Goal: Task Accomplishment & Management: Use online tool/utility

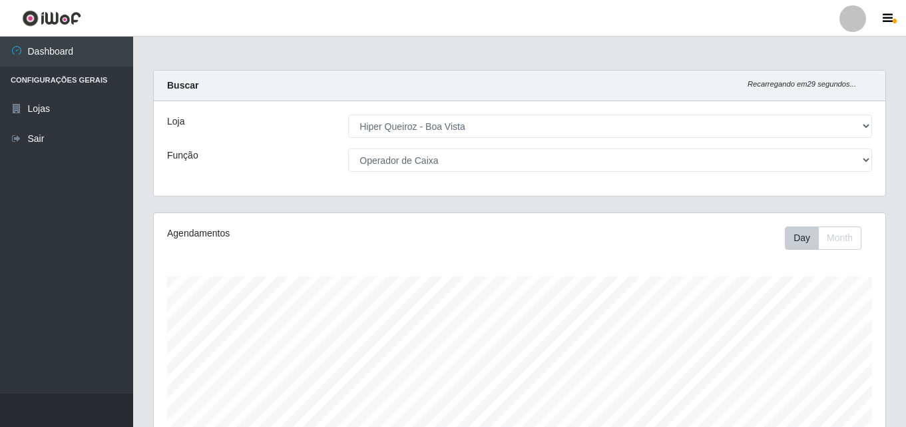
select select "514"
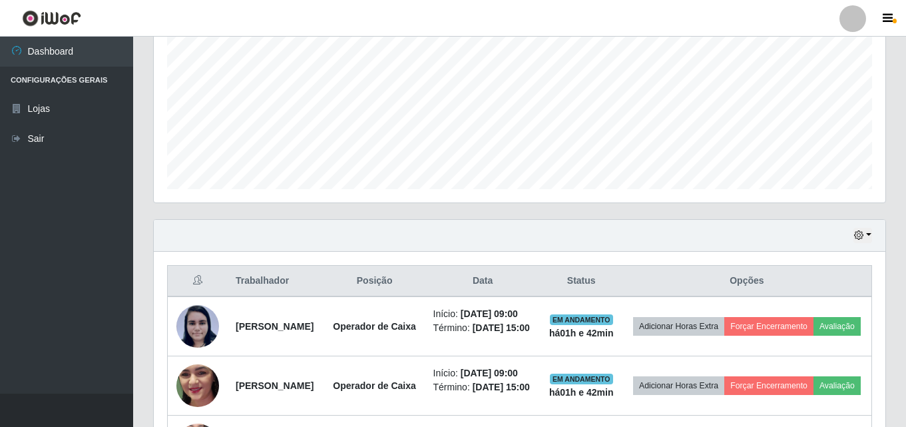
scroll to position [21, 0]
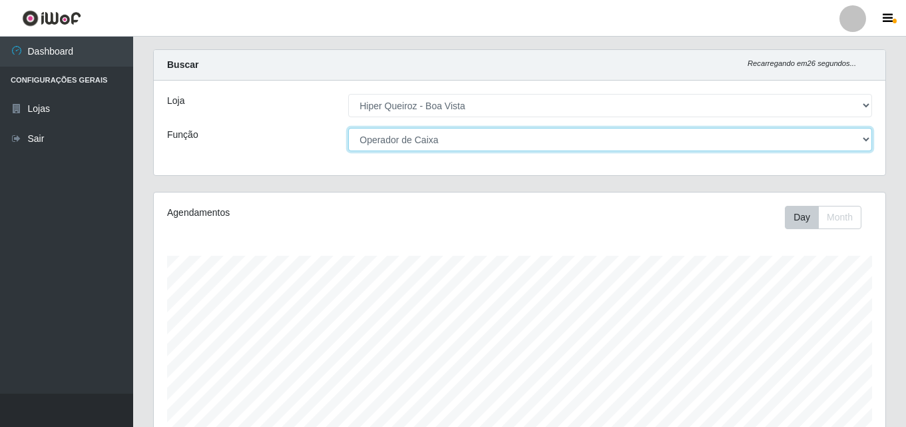
click at [866, 138] on select "[Selecione...] Embalador Embalador + Embalador ++ Operador de Caixa Operador de…" at bounding box center [610, 139] width 524 height 23
select select "[Selecione...]"
click at [348, 128] on select "[Selecione...] Embalador Embalador + Embalador ++ Operador de Caixa Operador de…" at bounding box center [610, 139] width 524 height 23
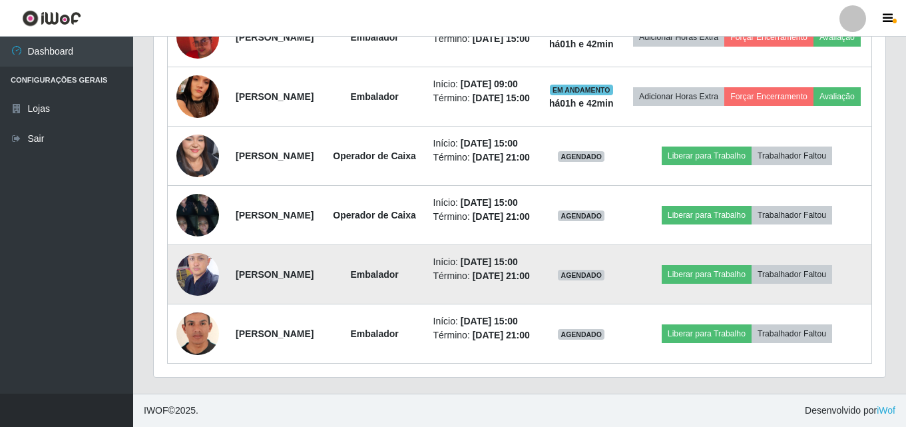
scroll to position [969, 0]
click at [190, 246] on img at bounding box center [197, 274] width 43 height 57
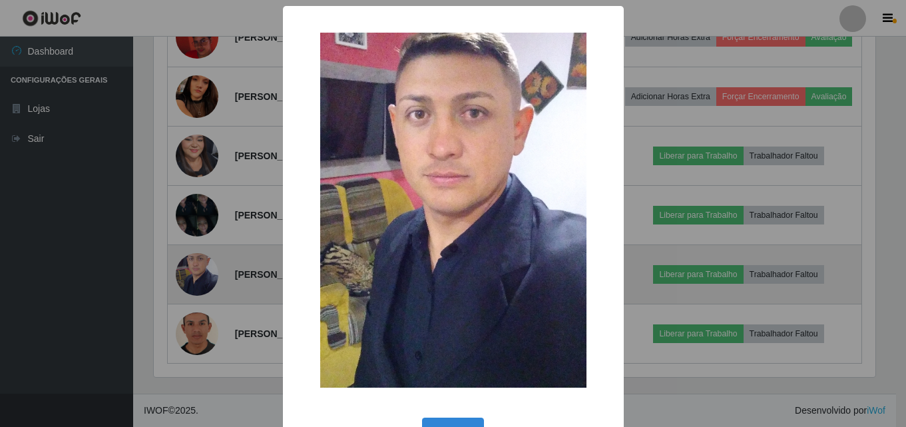
scroll to position [276, 725]
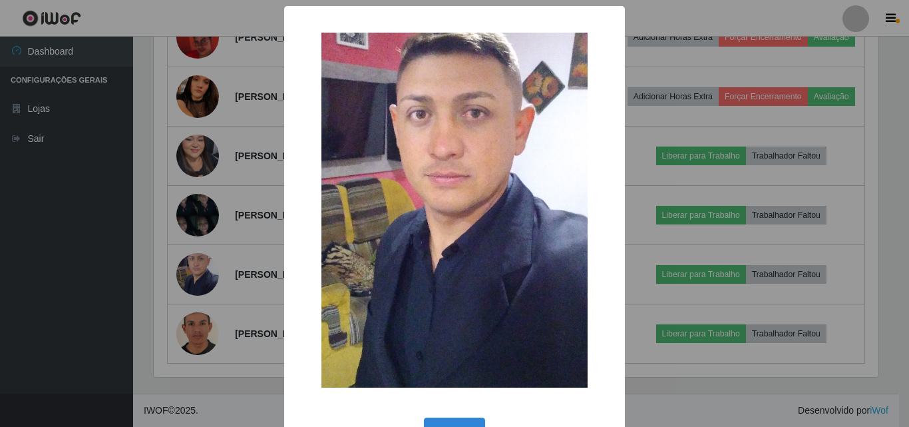
drag, startPoint x: 87, startPoint y: 237, endPoint x: 49, endPoint y: 257, distance: 43.5
click at [77, 252] on div "× OK Cancel" at bounding box center [454, 213] width 909 height 427
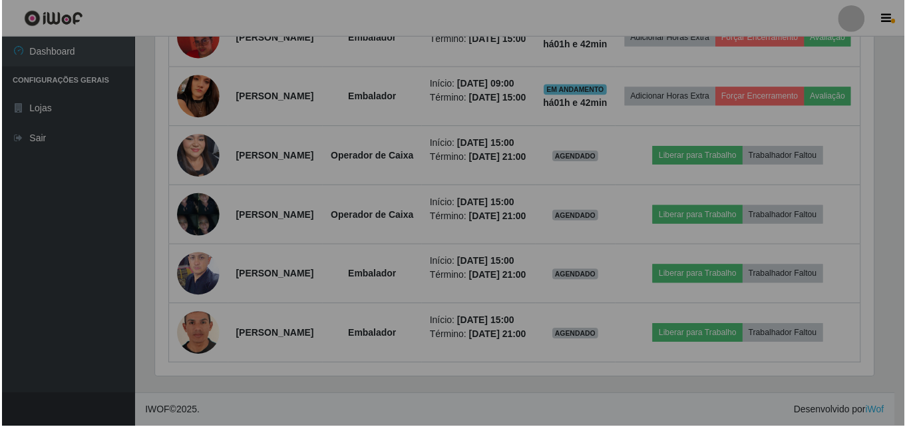
scroll to position [276, 731]
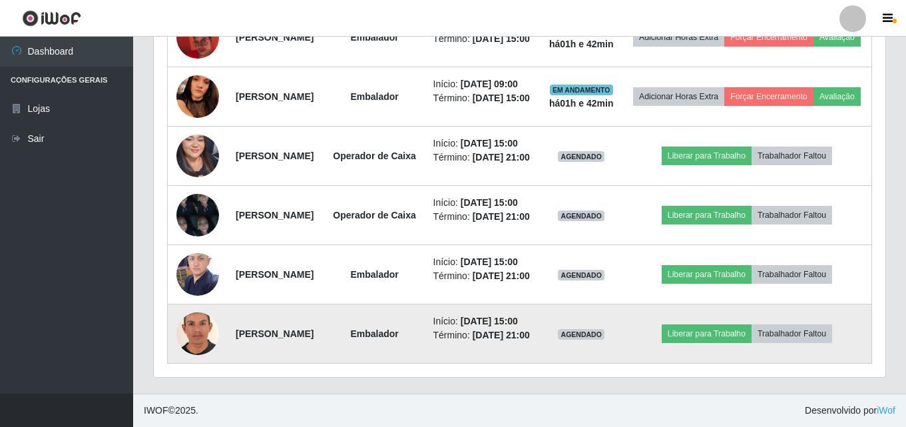
click at [190, 319] on img at bounding box center [197, 334] width 43 height 62
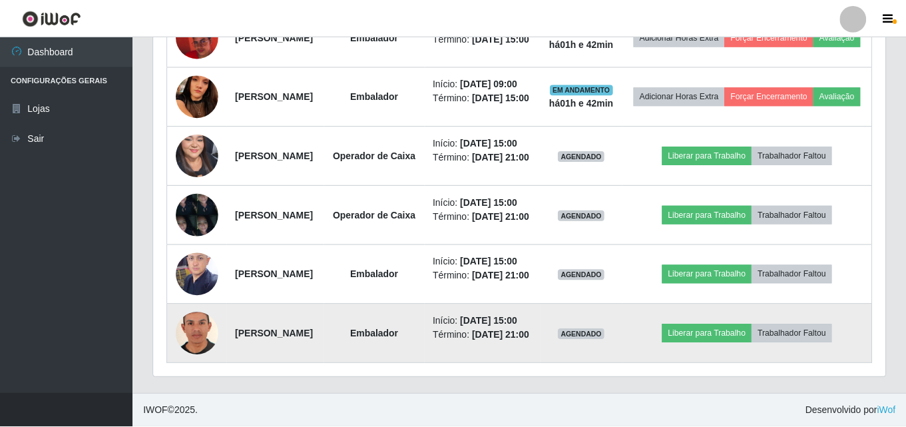
scroll to position [276, 725]
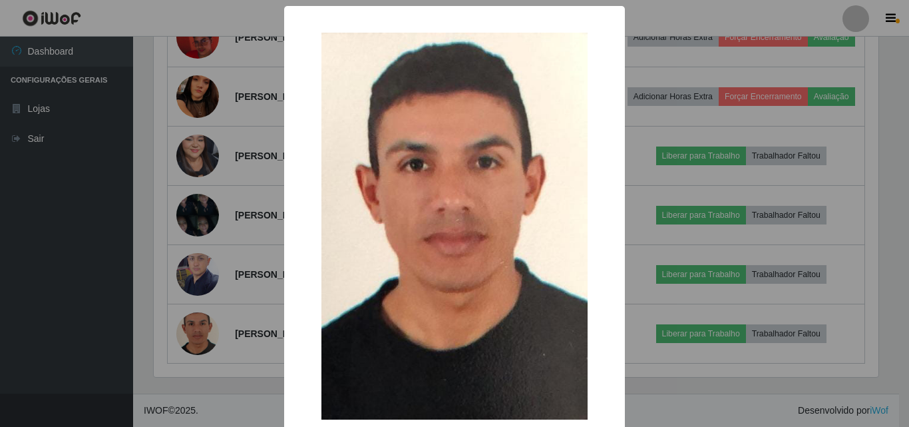
click at [95, 293] on div "× OK Cancel" at bounding box center [454, 213] width 909 height 427
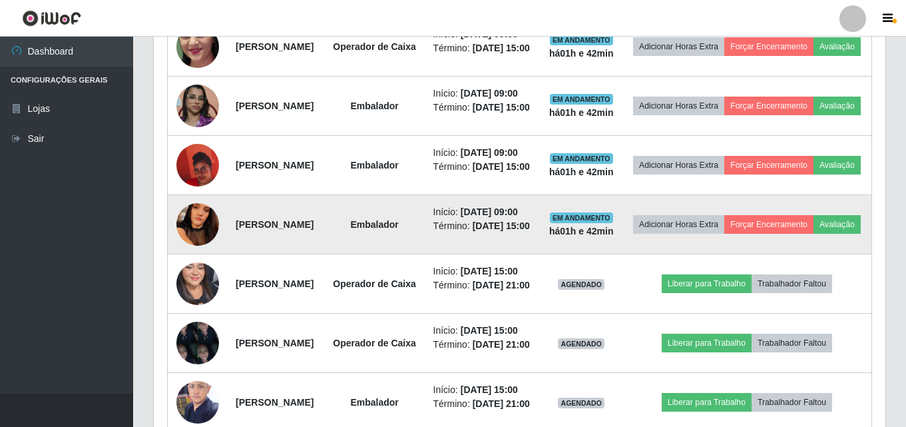
scroll to position [636, 0]
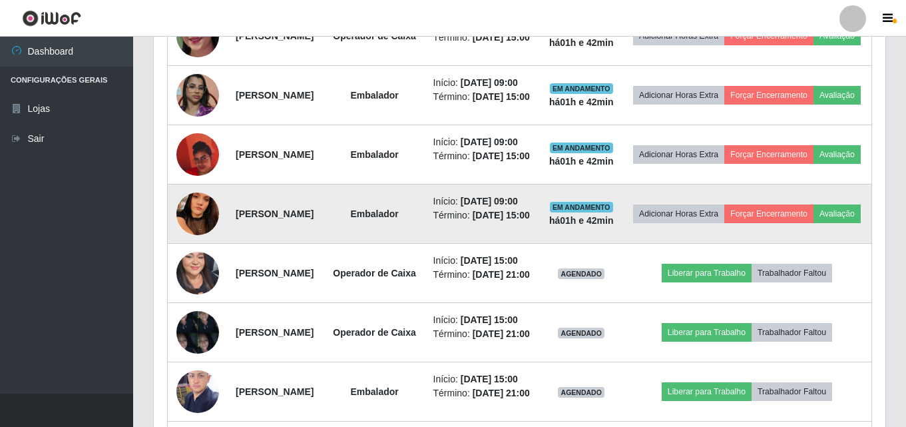
click at [192, 261] on img at bounding box center [197, 213] width 43 height 95
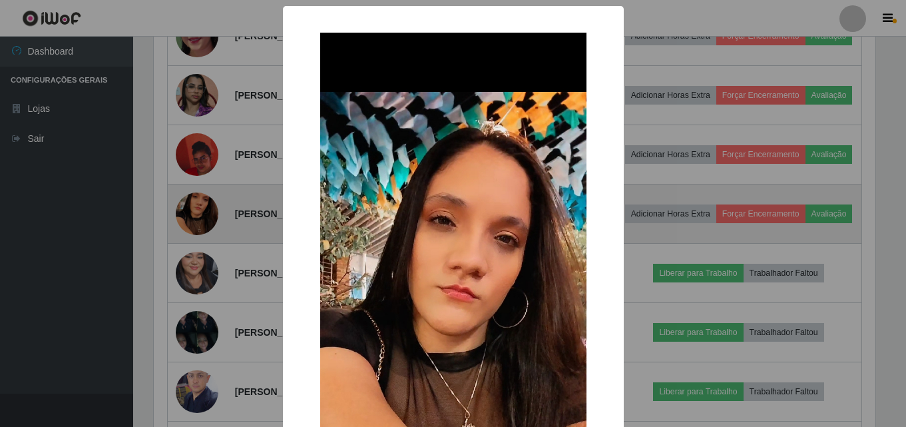
scroll to position [276, 725]
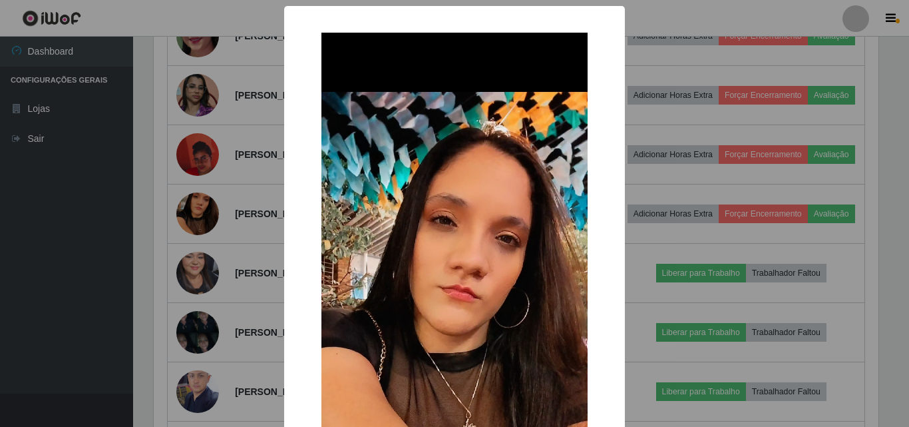
click at [86, 317] on div "× OK Cancel" at bounding box center [454, 213] width 909 height 427
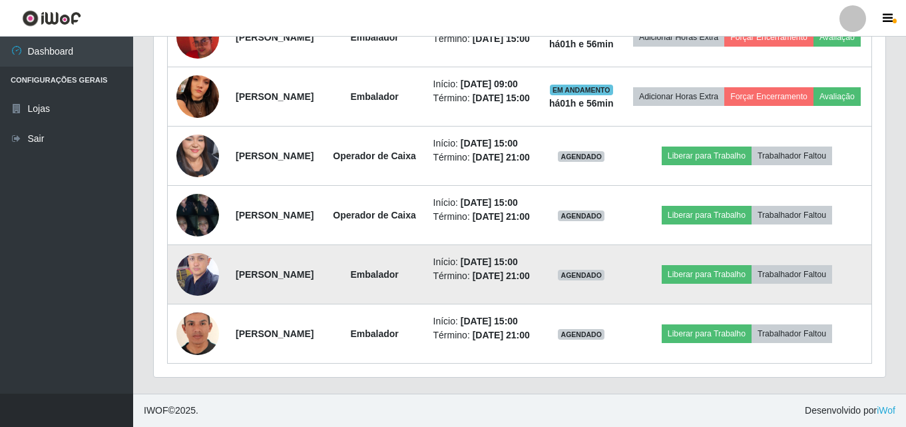
scroll to position [703, 0]
